Goal: Book appointment/travel/reservation

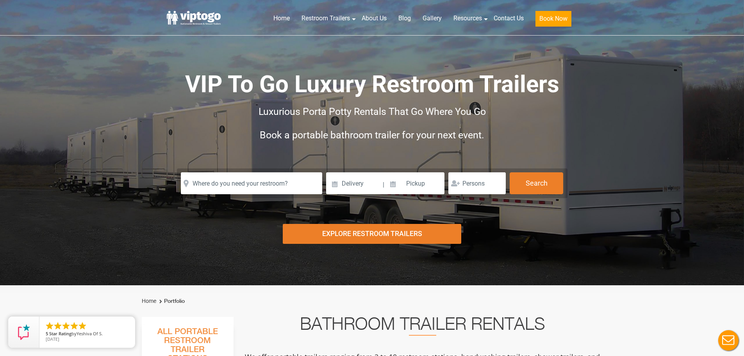
click at [347, 232] on div "Explore Restroom Trailers" at bounding box center [372, 234] width 178 height 20
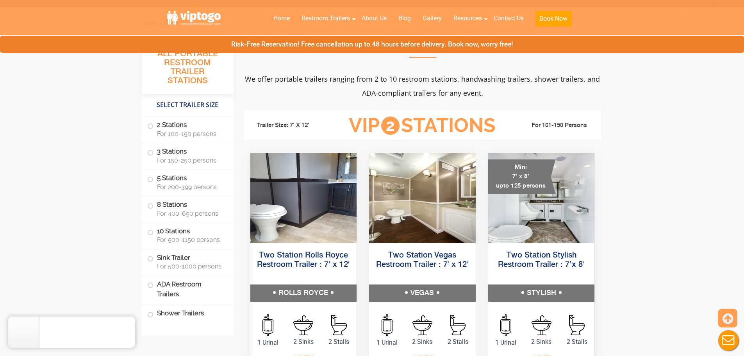
scroll to position [285, 0]
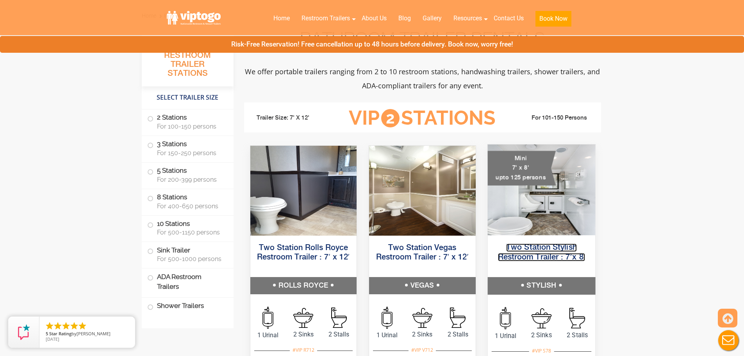
click at [530, 250] on link "Two Station Stylish Restroom Trailer : 7’x 8′" at bounding box center [541, 252] width 87 height 18
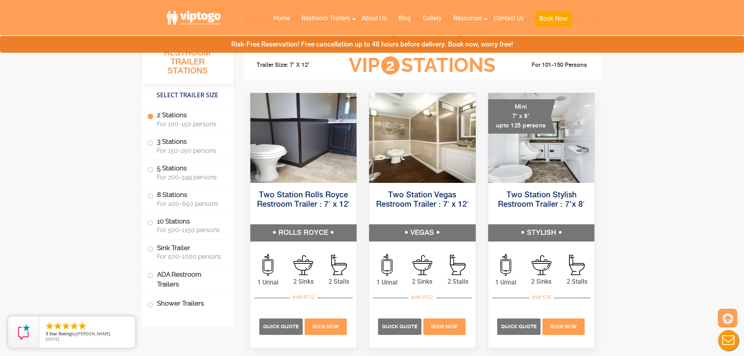
scroll to position [89, 0]
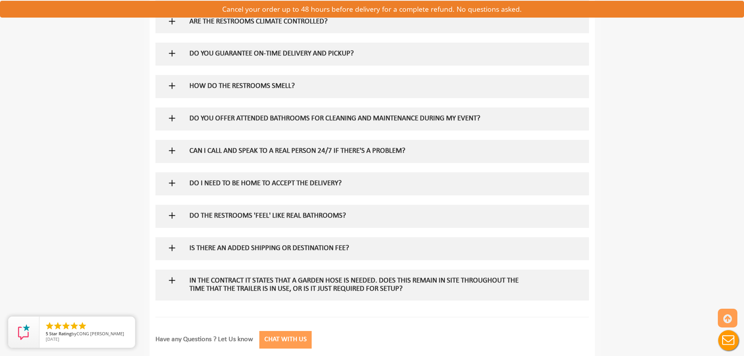
scroll to position [735, 0]
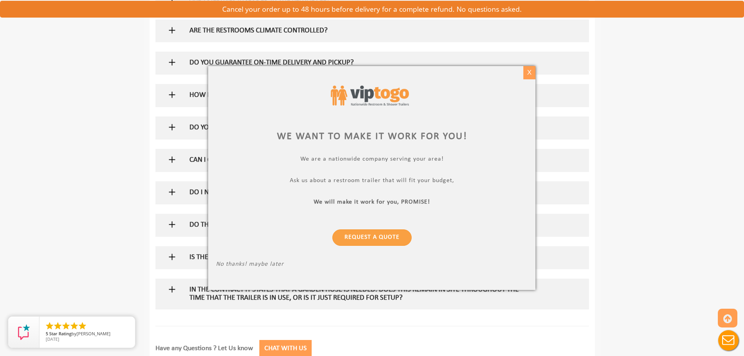
click at [531, 70] on div "X" at bounding box center [529, 72] width 12 height 13
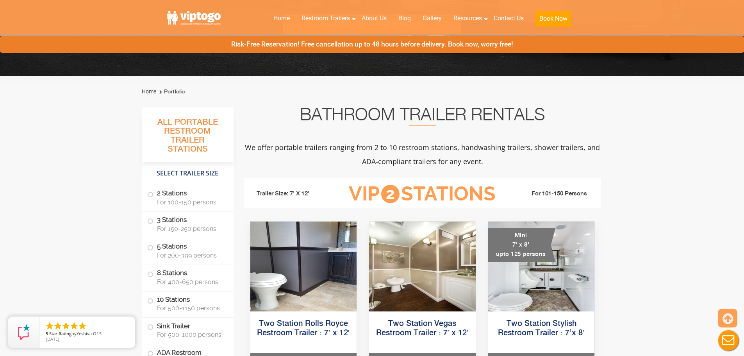
scroll to position [235, 0]
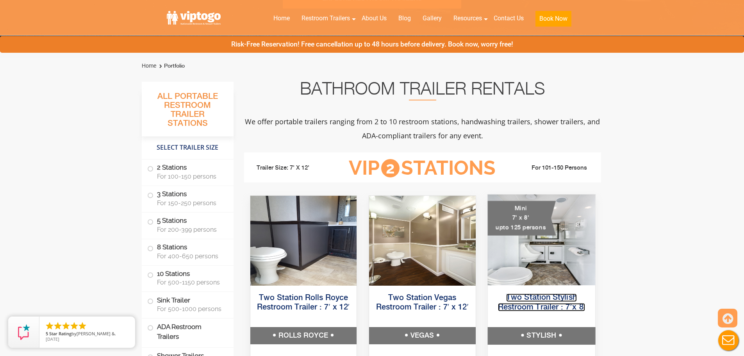
click at [525, 299] on link "Two Station Stylish Restroom Trailer : 7’x 8′" at bounding box center [541, 302] width 87 height 18
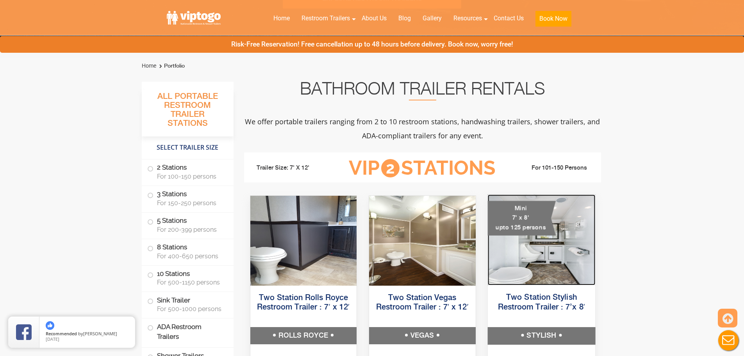
click at [525, 256] on img at bounding box center [540, 240] width 107 height 91
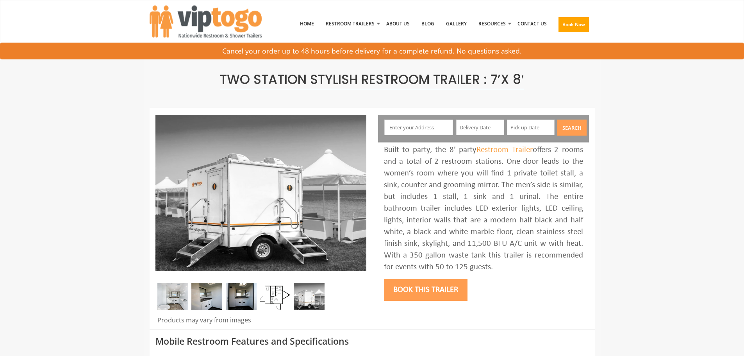
click at [532, 299] on div "Book this trailer" at bounding box center [483, 289] width 199 height 32
click at [206, 306] on img at bounding box center [206, 296] width 31 height 27
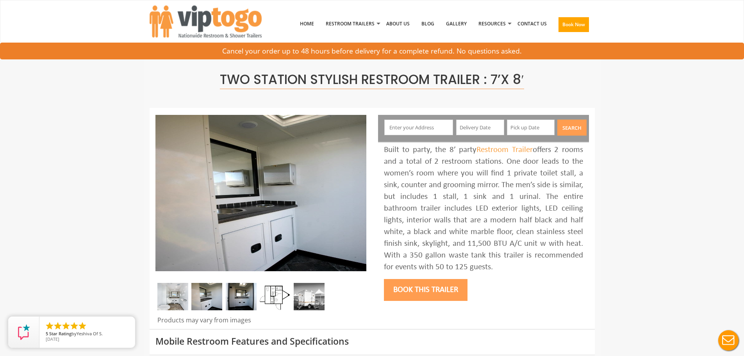
click at [236, 300] on img at bounding box center [241, 296] width 31 height 27
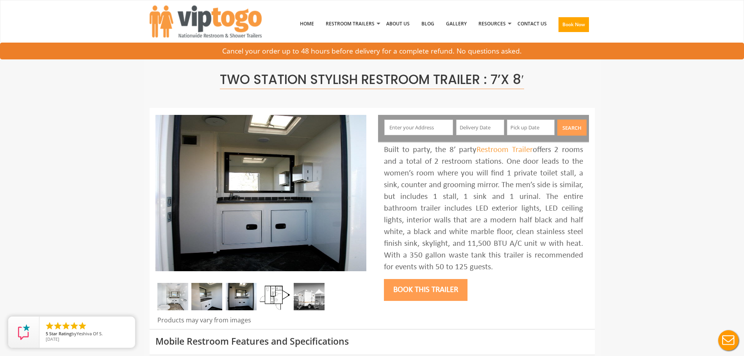
click at [269, 293] on img at bounding box center [275, 296] width 31 height 27
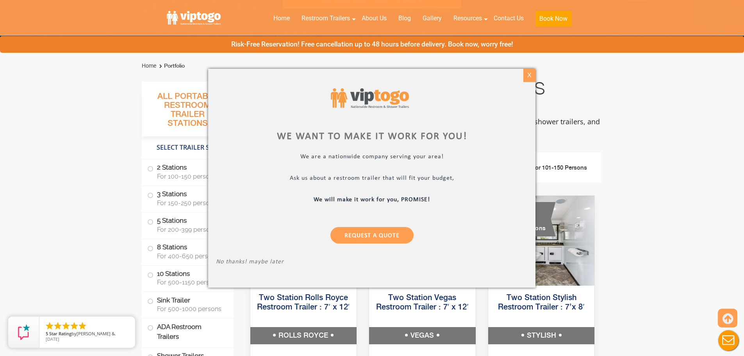
click at [529, 75] on div "X" at bounding box center [529, 75] width 12 height 13
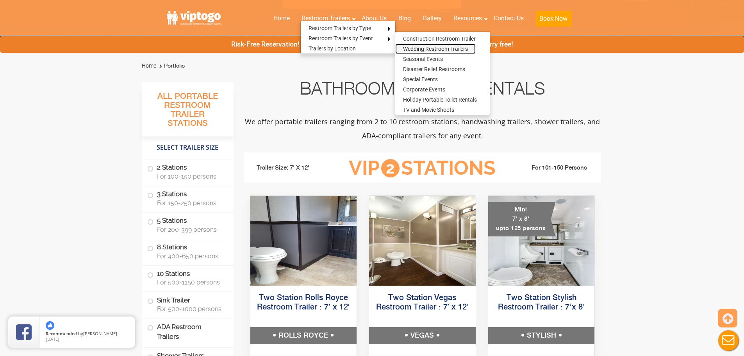
click at [414, 48] on link "Wedding Restroom Trailers" at bounding box center [435, 49] width 80 height 10
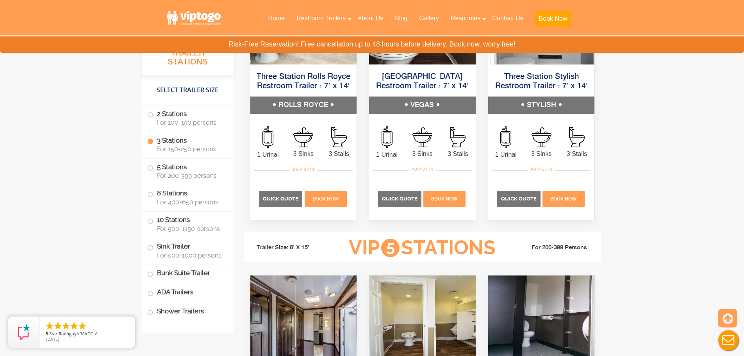
scroll to position [1397, 0]
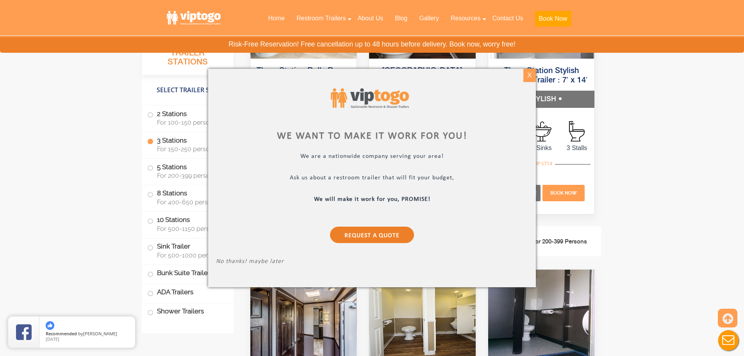
click at [528, 73] on div "X" at bounding box center [529, 75] width 12 height 13
